Goal: Browse casually

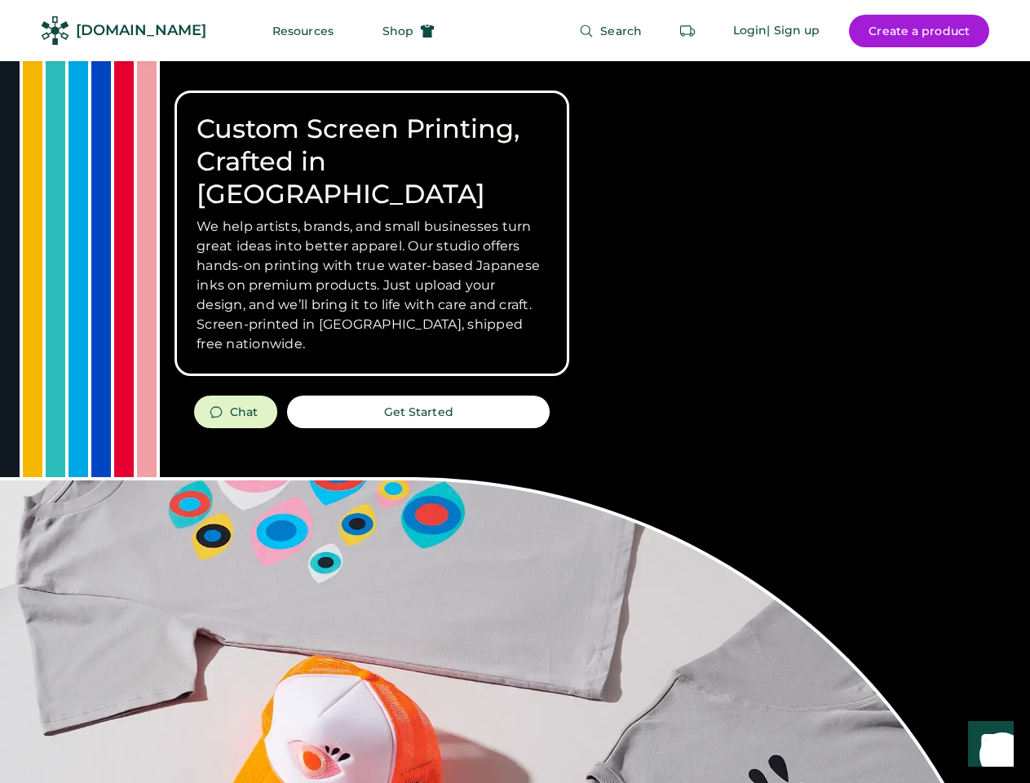
click at [515, 392] on div "Custom Screen Printing, Crafted in [GEOGRAPHIC_DATA] We help artists, brands, a…" at bounding box center [515, 579] width 1030 height 1036
click at [515, 422] on div "Custom Screen Printing, Crafted in [GEOGRAPHIC_DATA] We help artists, brands, a…" at bounding box center [515, 579] width 1030 height 1036
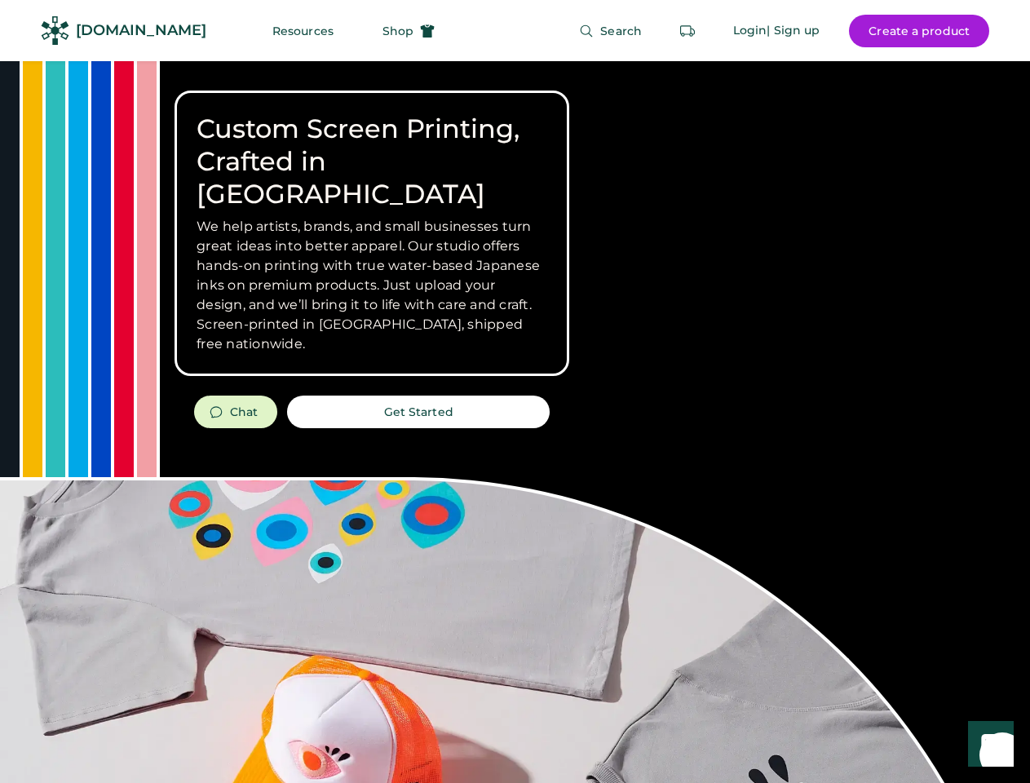
click at [515, 422] on div "Custom Screen Printing, Crafted in [GEOGRAPHIC_DATA] We help artists, brands, a…" at bounding box center [515, 579] width 1030 height 1036
click at [372, 233] on h3 "We help artists, brands, and small businesses turn great ideas into better appa…" at bounding box center [372, 285] width 351 height 137
click at [372, 217] on h3 "We help artists, brands, and small businesses turn great ideas into better appa…" at bounding box center [372, 285] width 351 height 137
click at [372, 145] on h1 "Custom Screen Printing, Crafted in [GEOGRAPHIC_DATA]" at bounding box center [372, 162] width 351 height 98
